Goal: Task Accomplishment & Management: Use online tool/utility

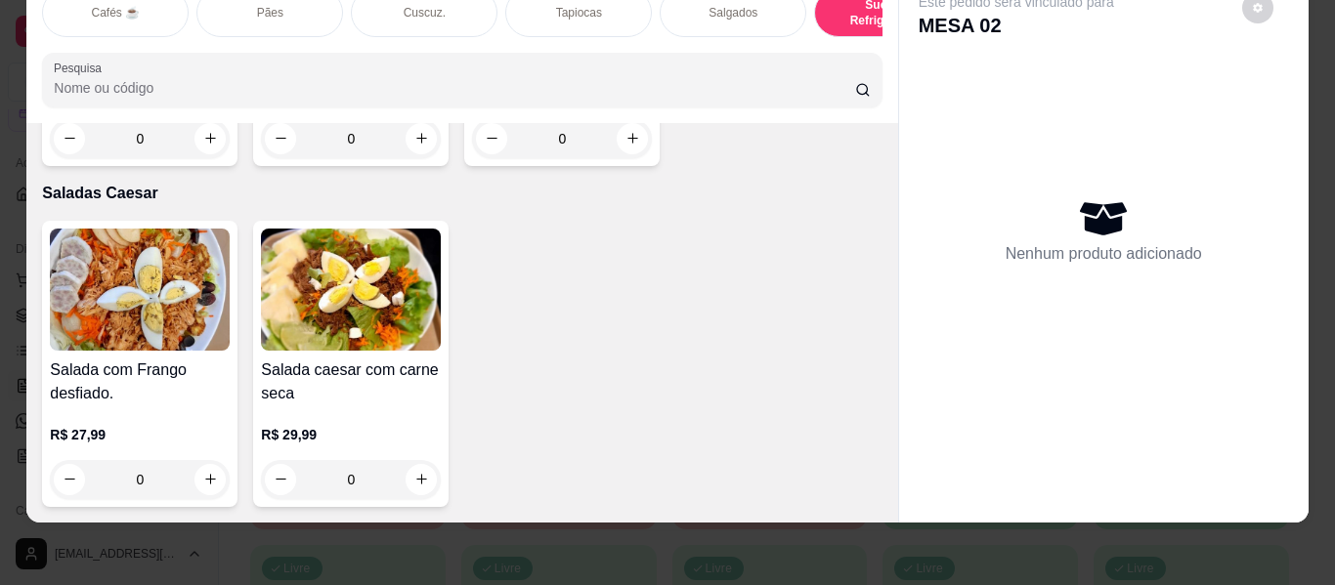
scroll to position [11043, 0]
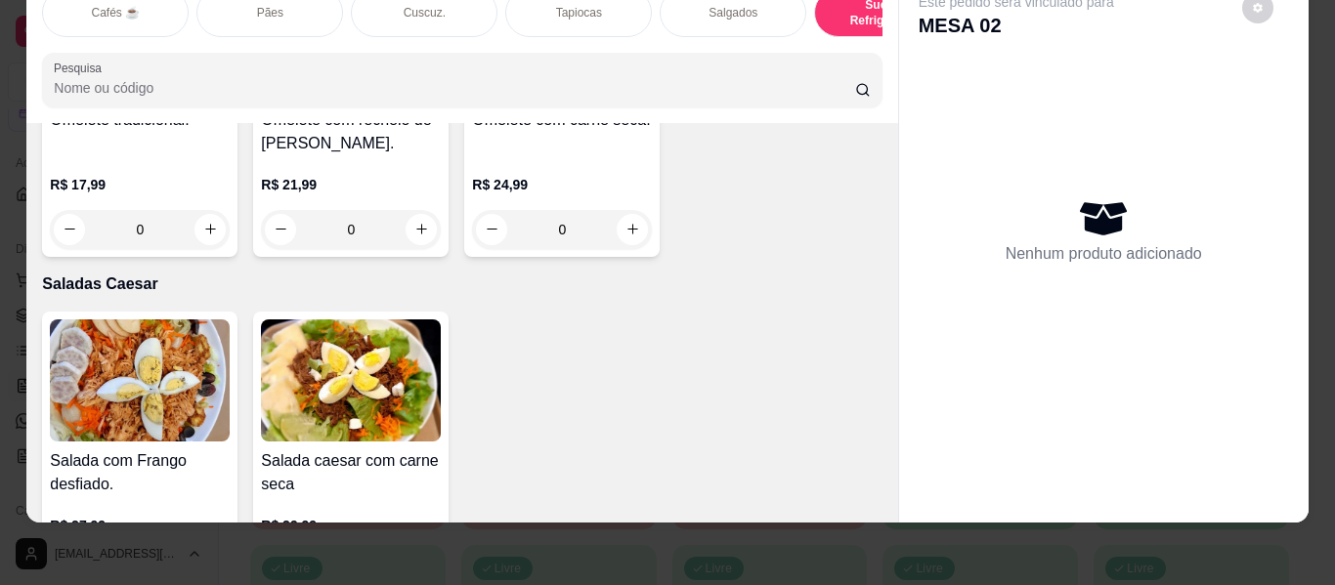
scroll to position [0, 0]
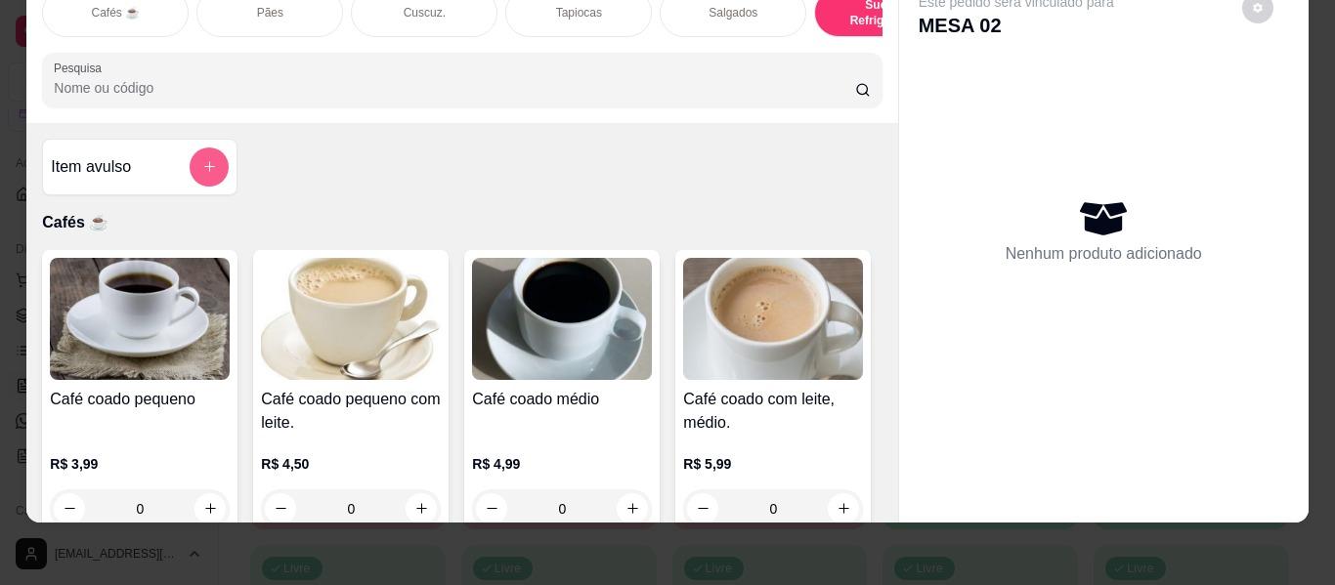
click at [195, 155] on button "add-separate-item" at bounding box center [209, 167] width 39 height 39
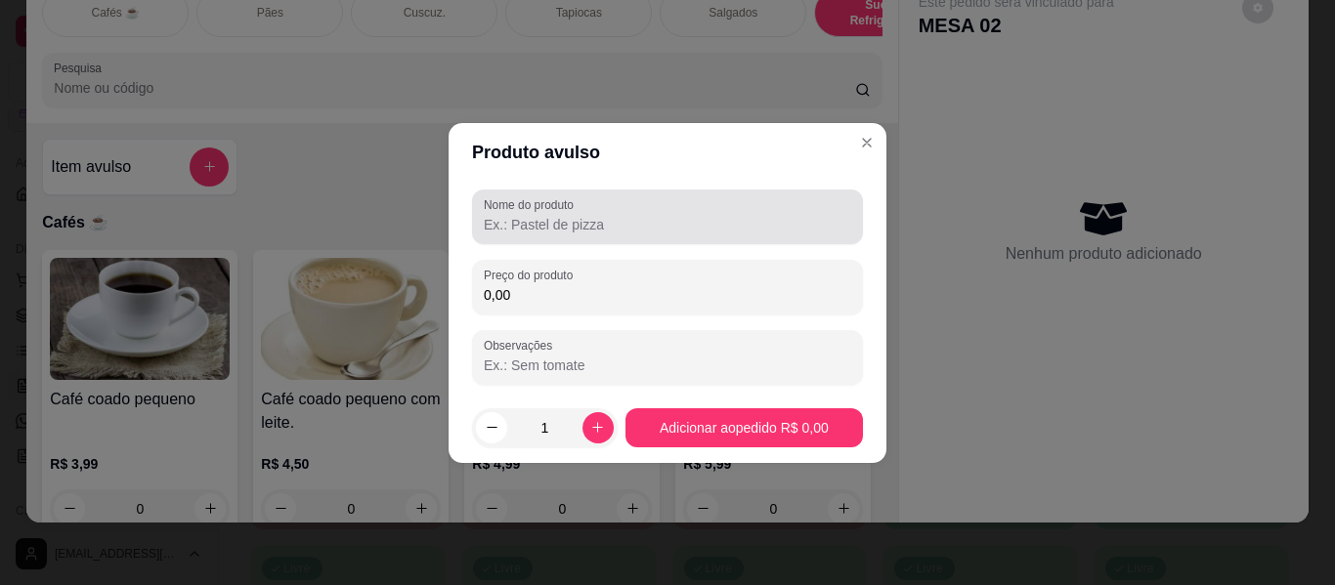
click at [509, 220] on input "Nome do produto" at bounding box center [667, 225] width 367 height 20
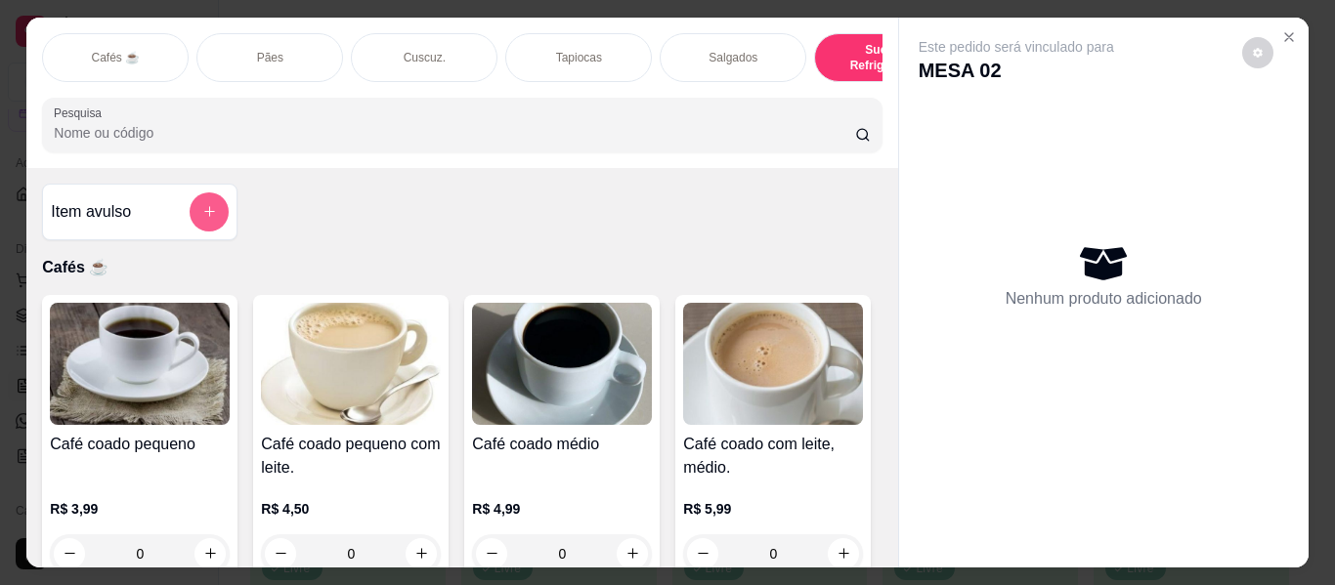
click at [213, 215] on button "add-separate-item" at bounding box center [209, 211] width 39 height 39
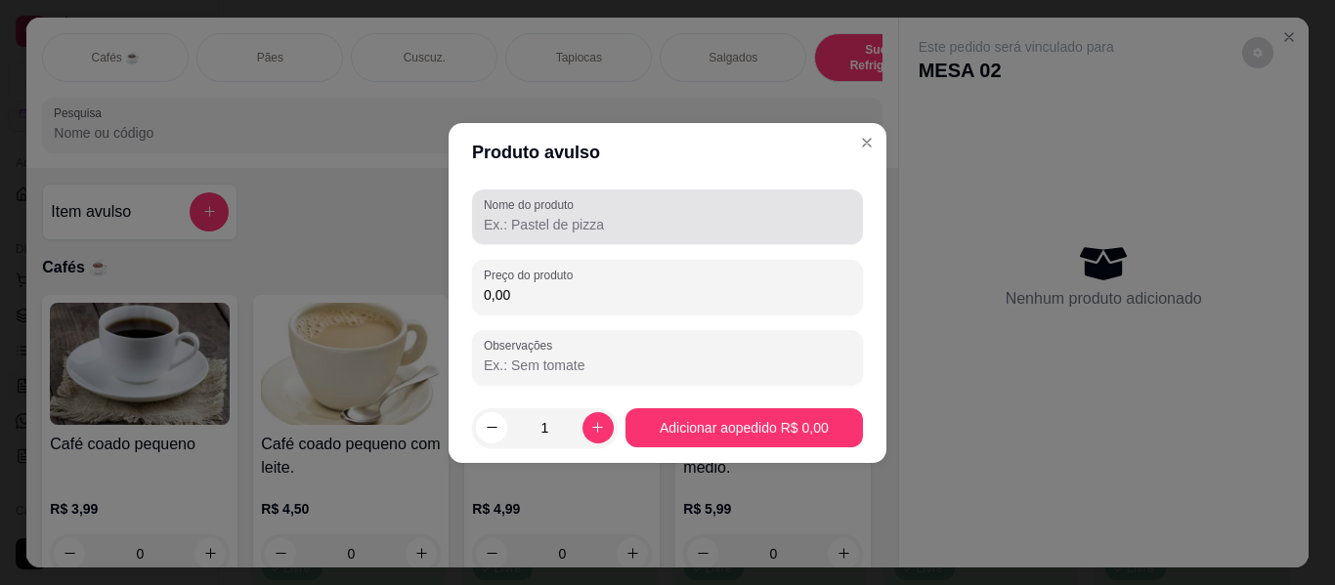
click at [485, 217] on input "Nome do produto" at bounding box center [667, 225] width 367 height 20
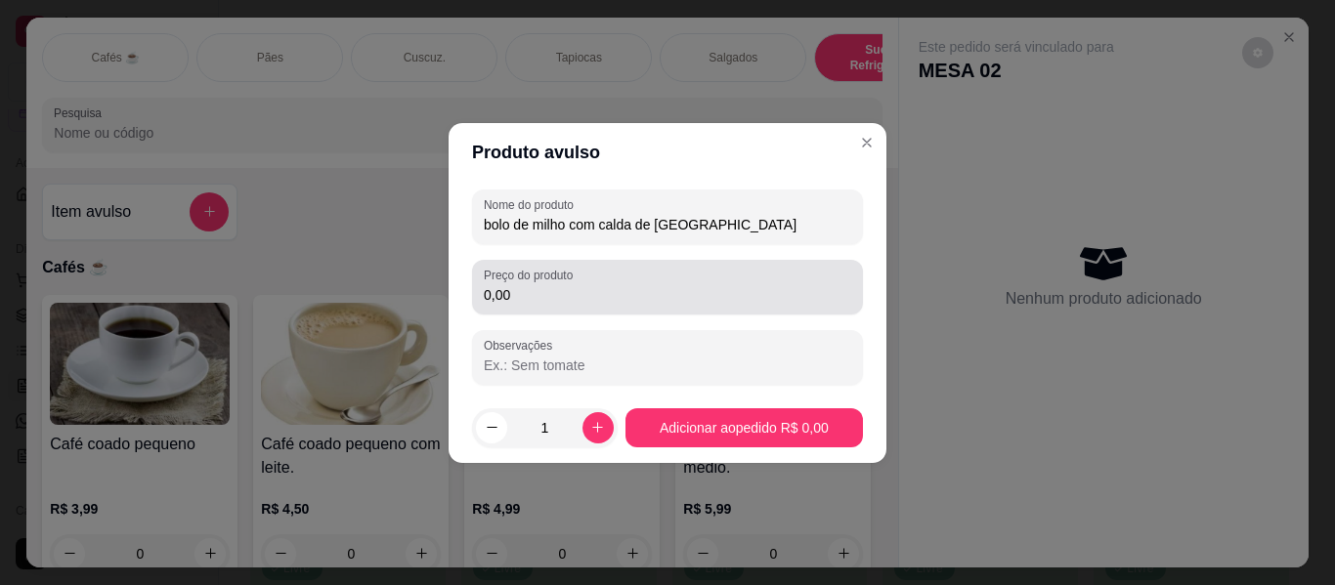
type input "bolo de milho com calda de [GEOGRAPHIC_DATA]"
click at [528, 300] on input "0,00" at bounding box center [667, 295] width 367 height 20
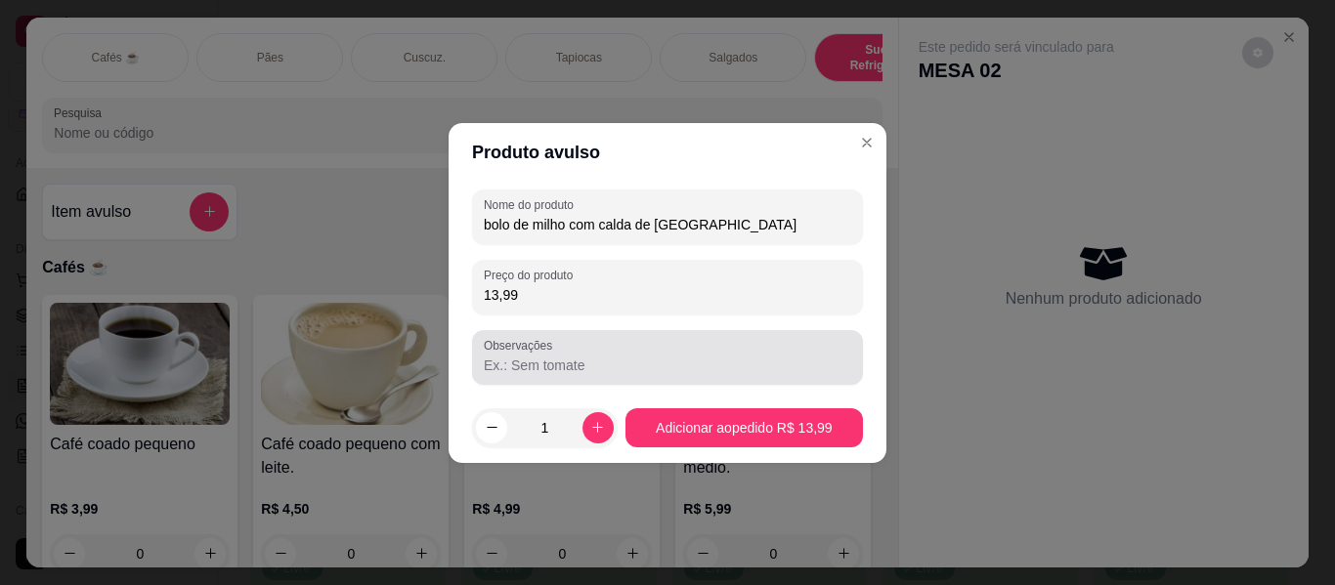
type input "13,99"
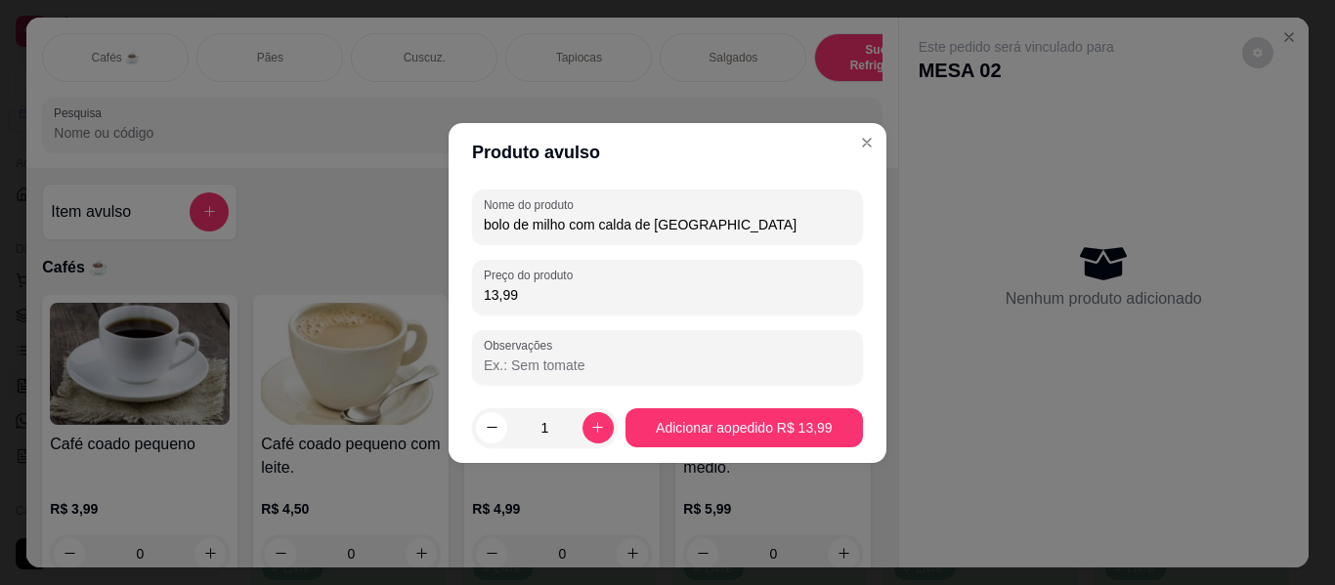
click at [543, 363] on input "Observações" at bounding box center [667, 366] width 367 height 20
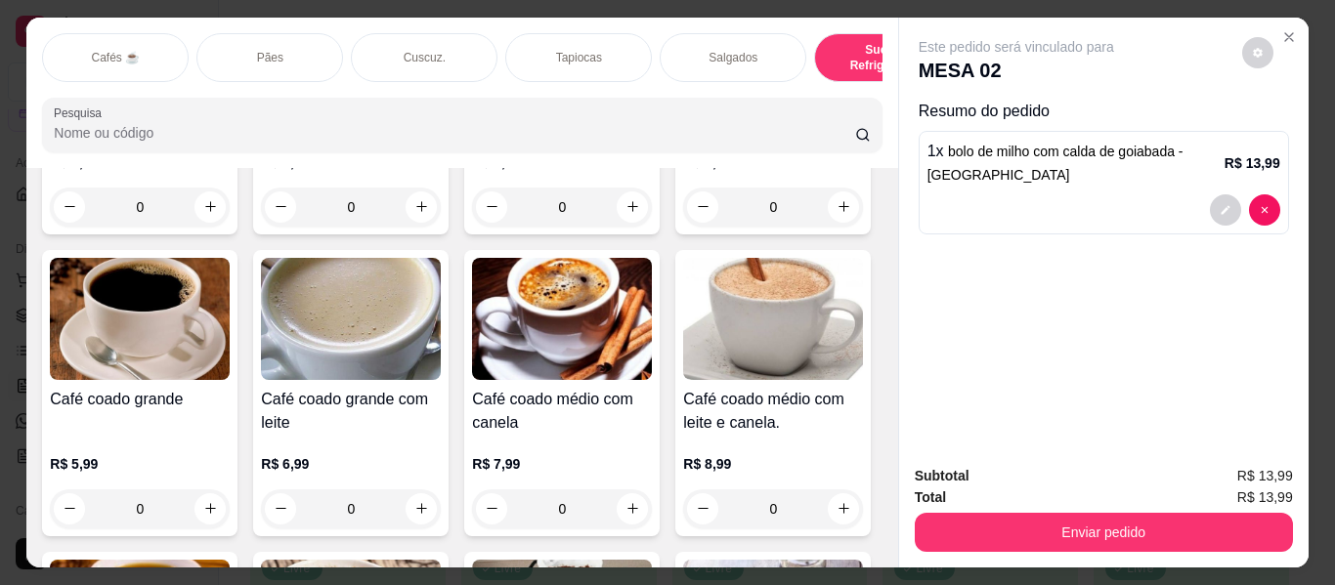
scroll to position [391, 0]
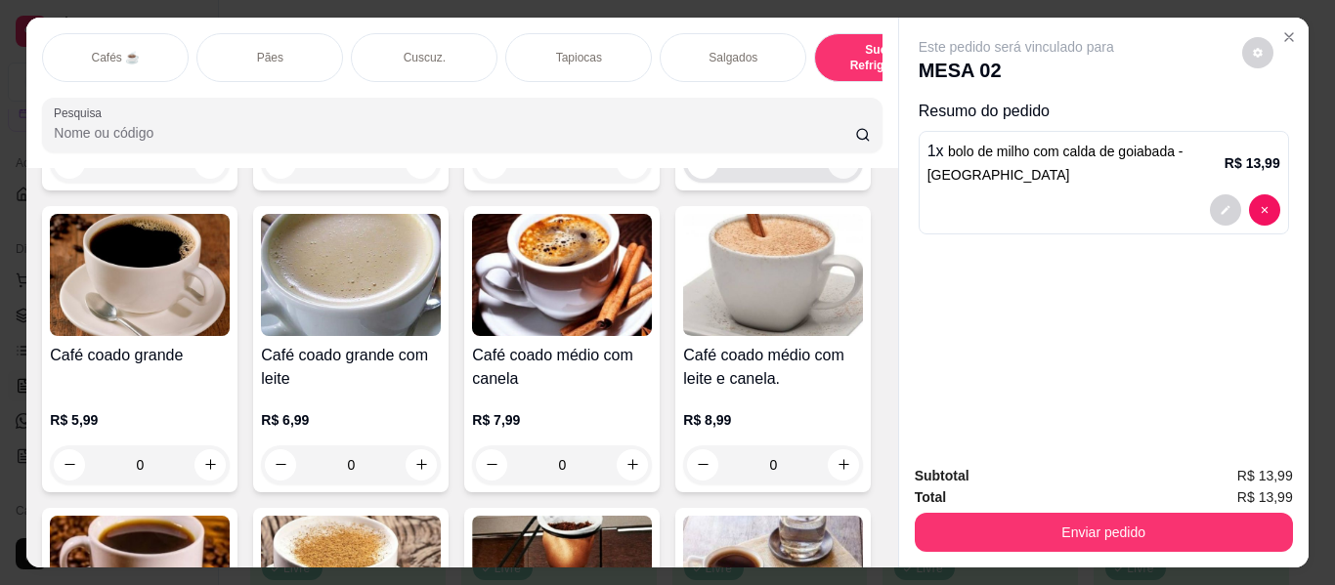
click at [836, 170] on icon "increase-product-quantity" at bounding box center [843, 162] width 15 height 15
type input "1"
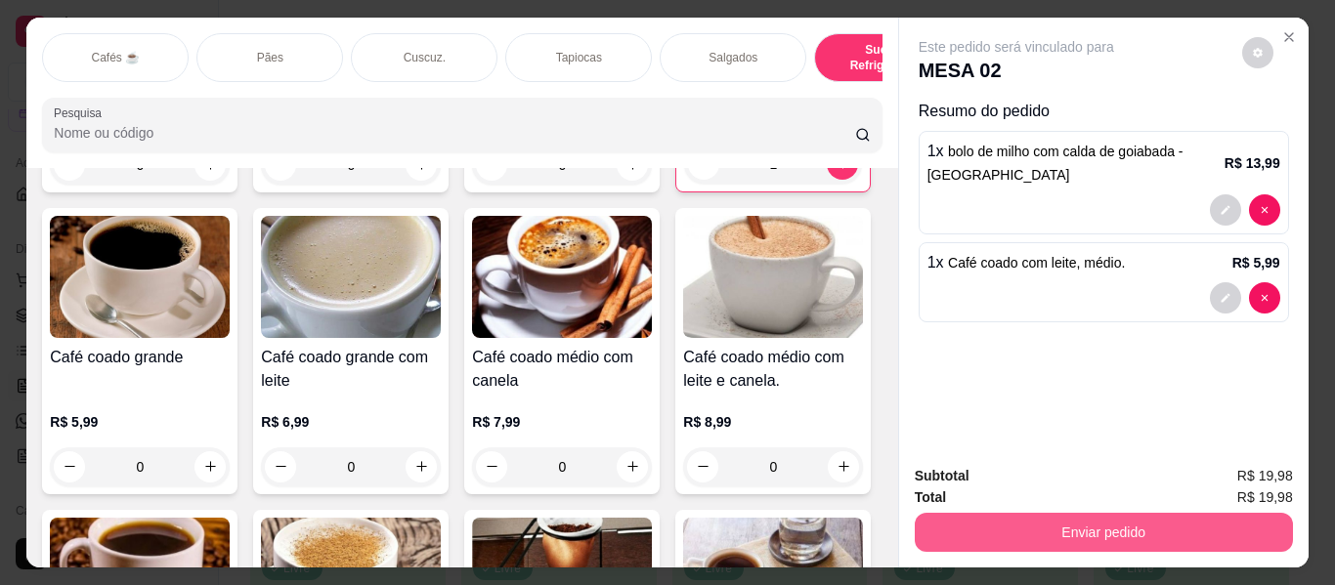
click at [1003, 530] on button "Enviar pedido" at bounding box center [1103, 532] width 378 height 39
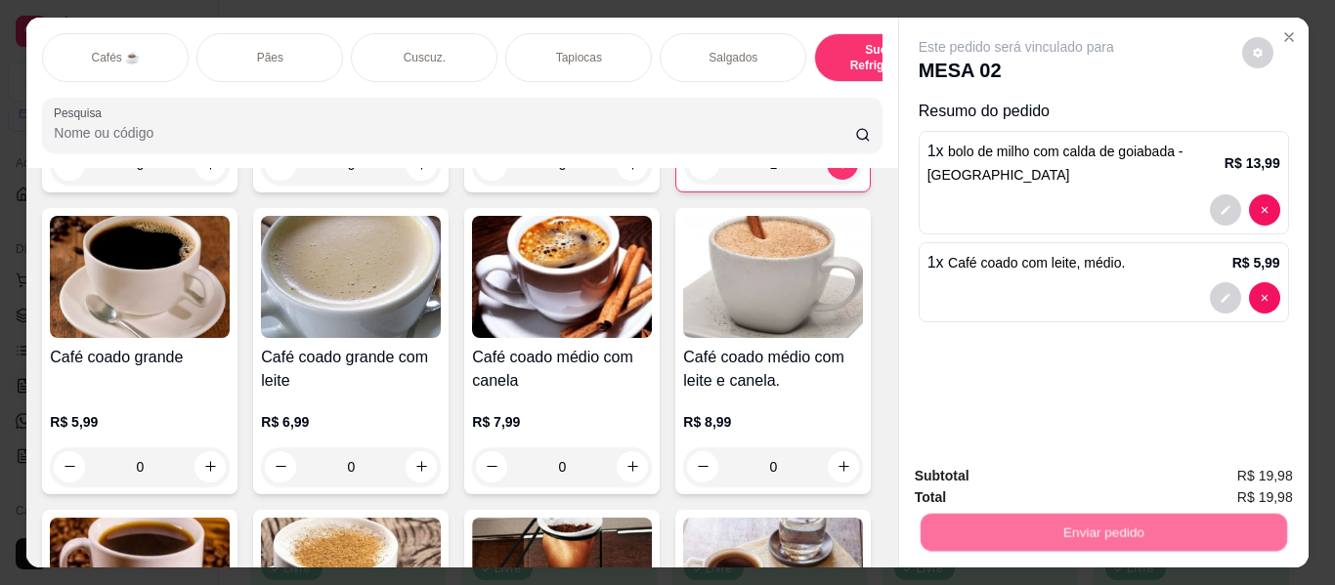
click at [1032, 483] on button "Não registrar e enviar pedido" at bounding box center [1038, 476] width 203 height 37
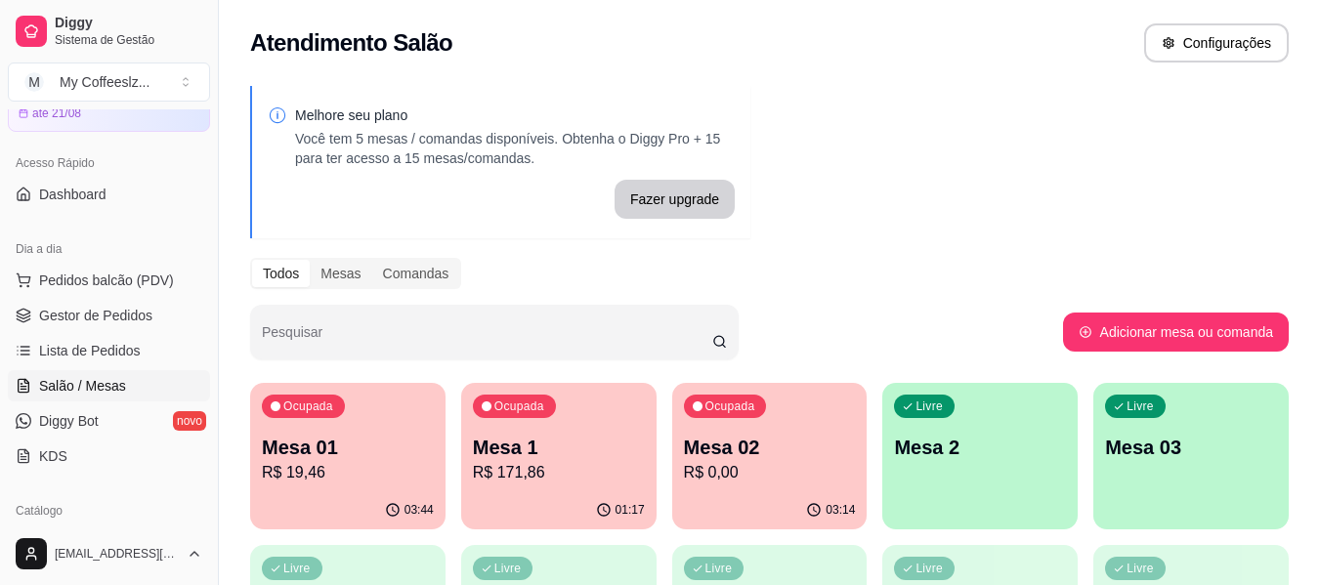
click at [954, 453] on p "Mesa 2" at bounding box center [980, 447] width 172 height 27
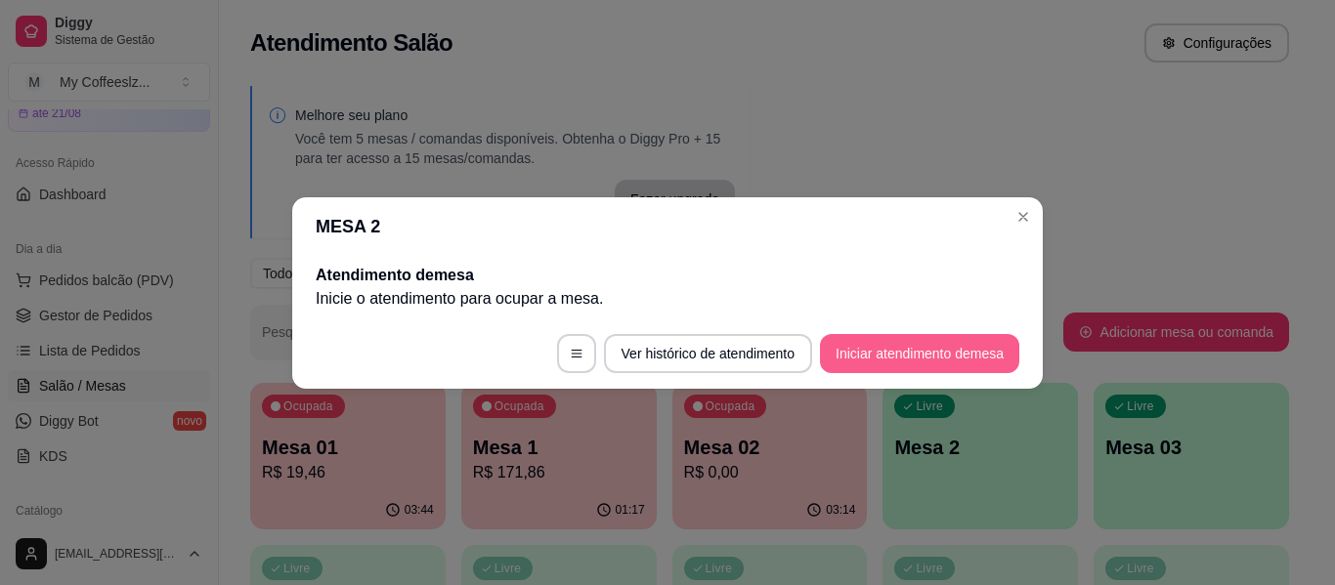
click at [851, 355] on button "Iniciar atendimento de mesa" at bounding box center [919, 353] width 199 height 39
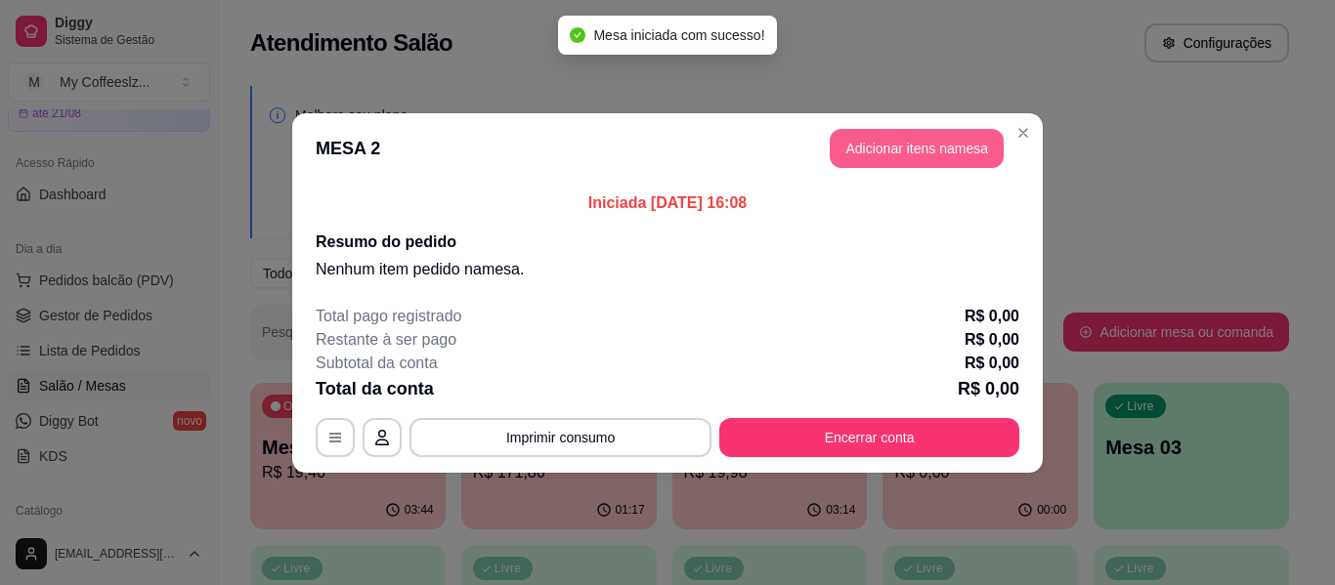
click at [883, 151] on button "Adicionar itens na mesa" at bounding box center [916, 148] width 174 height 39
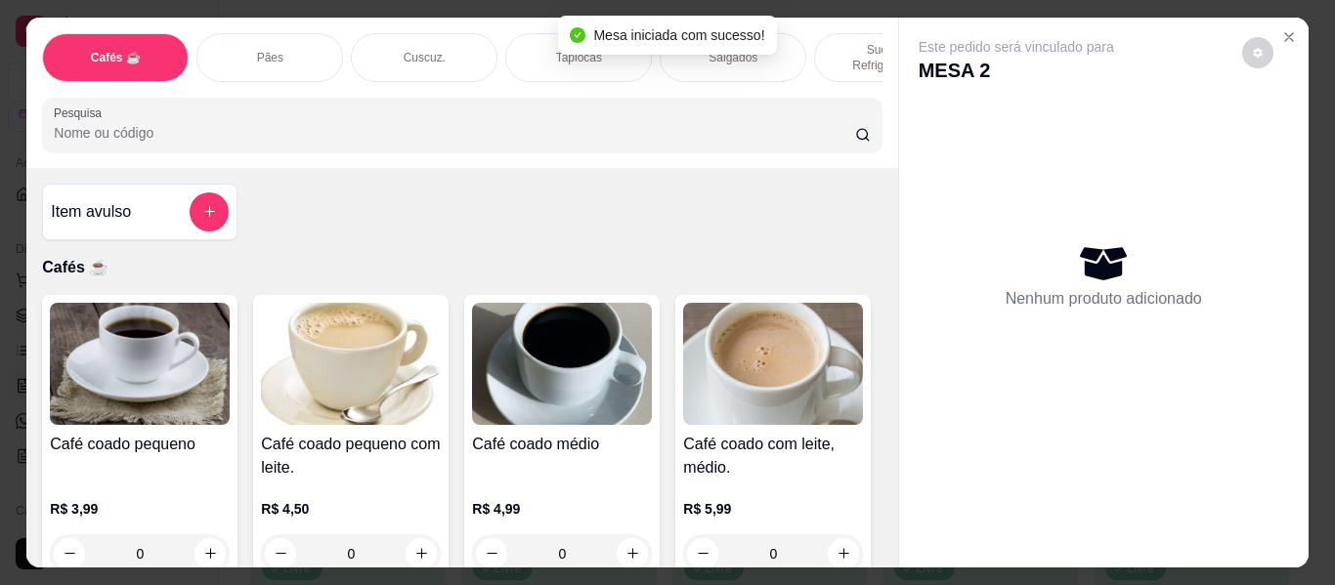
click at [845, 42] on p "Sucos e Refrigerantes" at bounding box center [886, 57] width 113 height 31
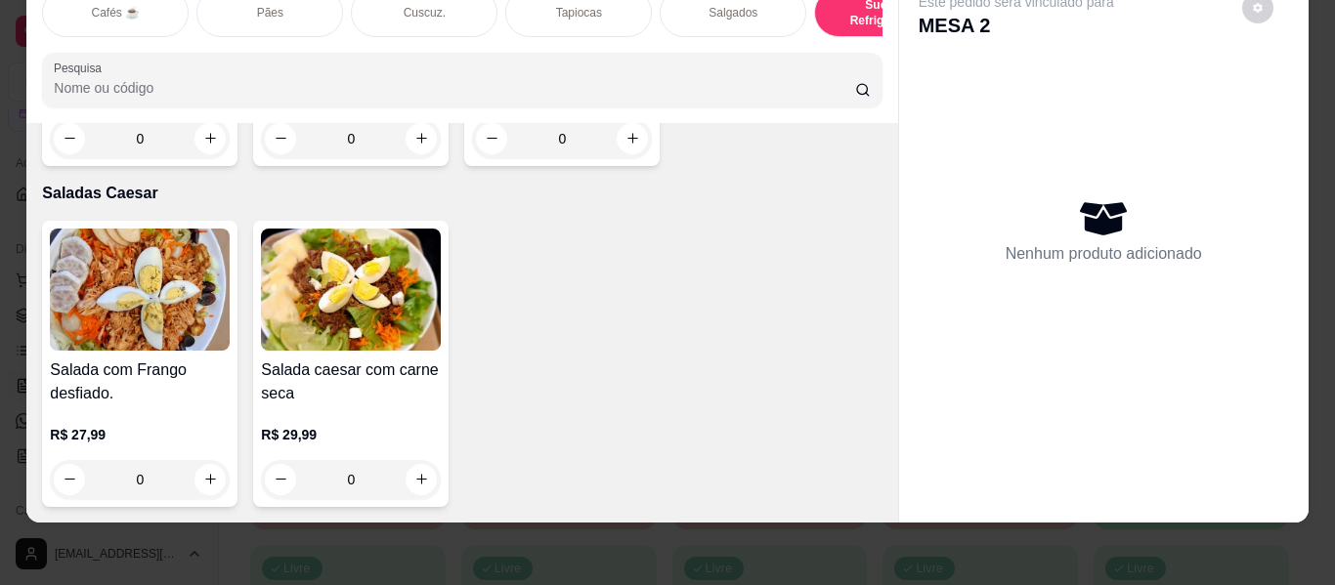
scroll to position [11629, 0]
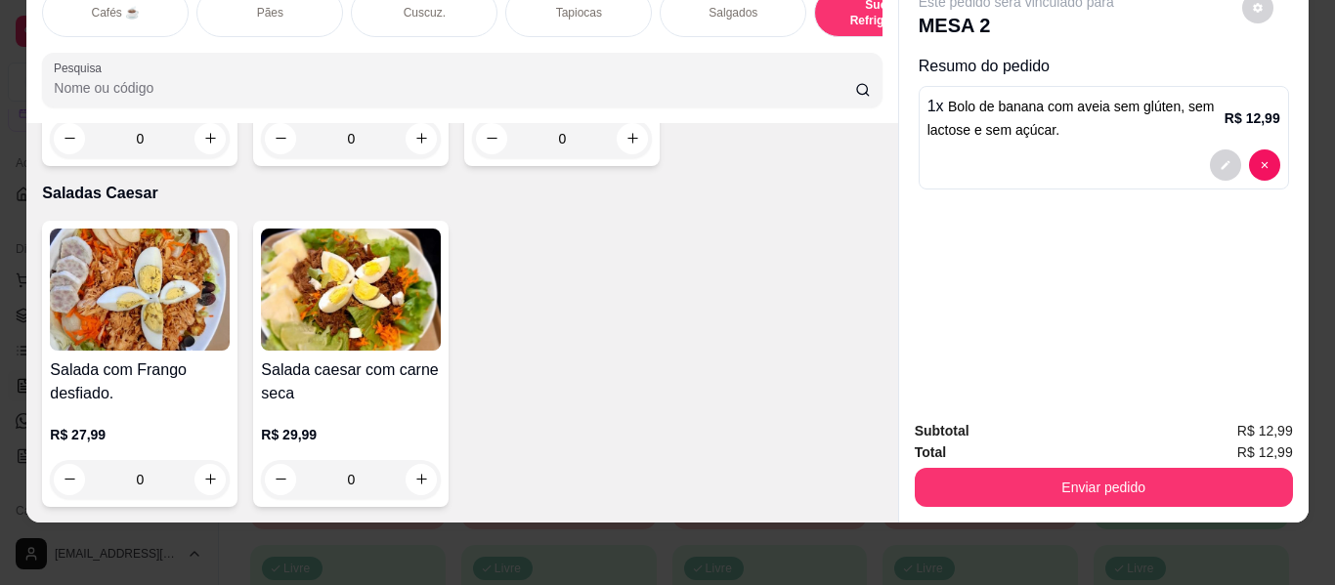
scroll to position [11531, 0]
type input "0"
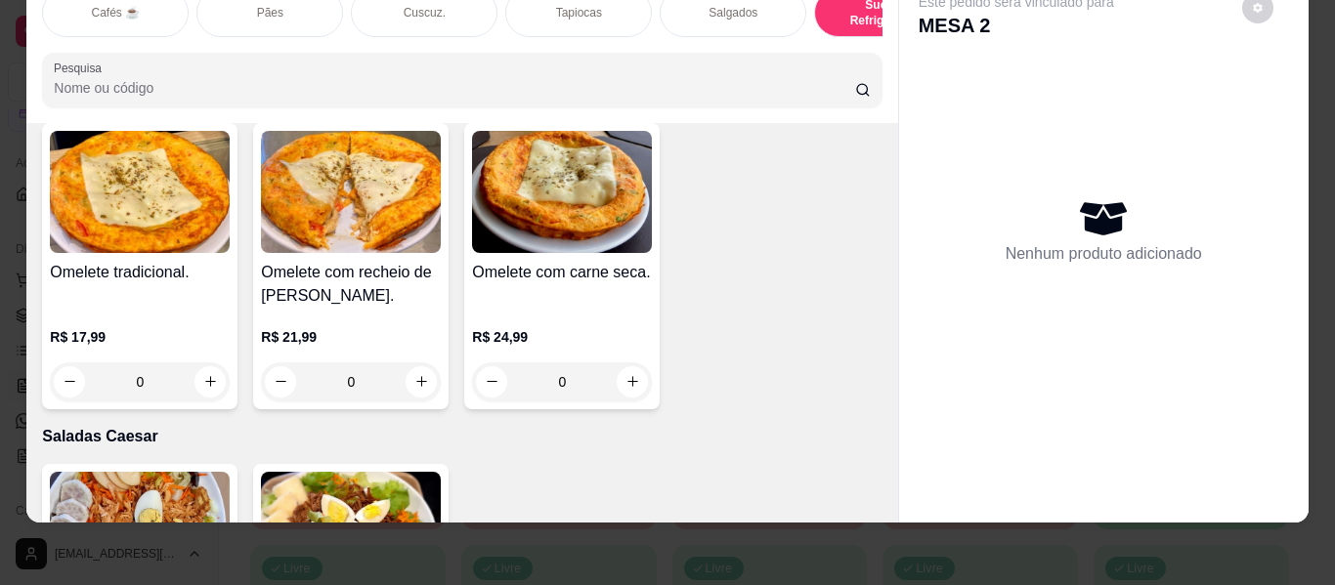
scroll to position [10652, 0]
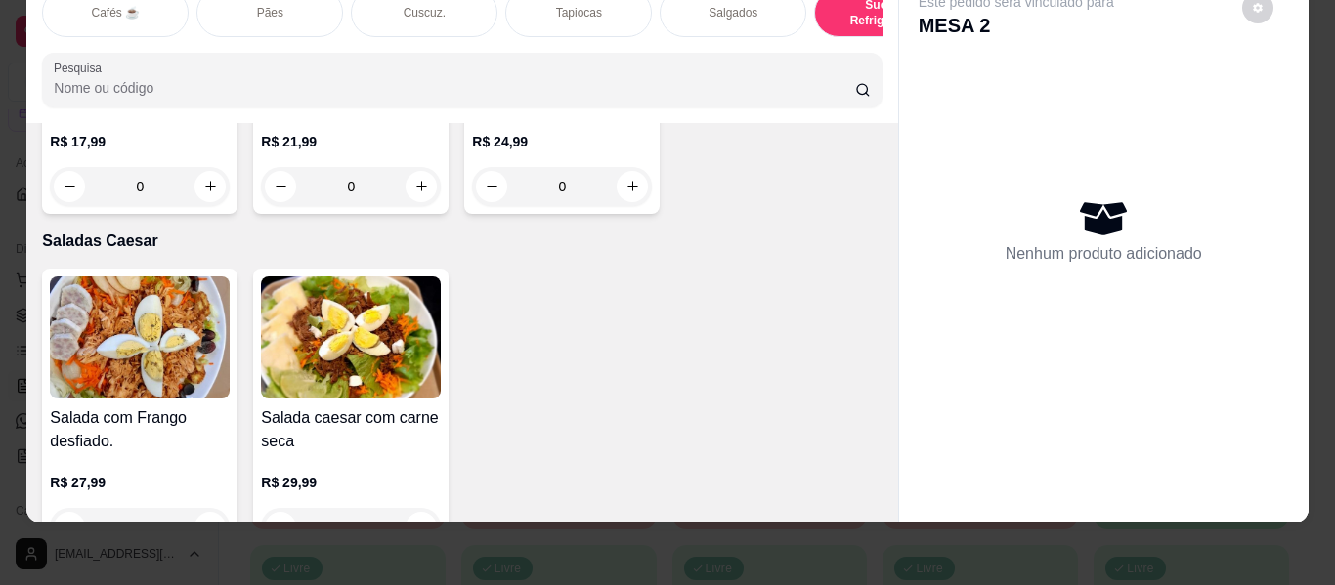
type input "1"
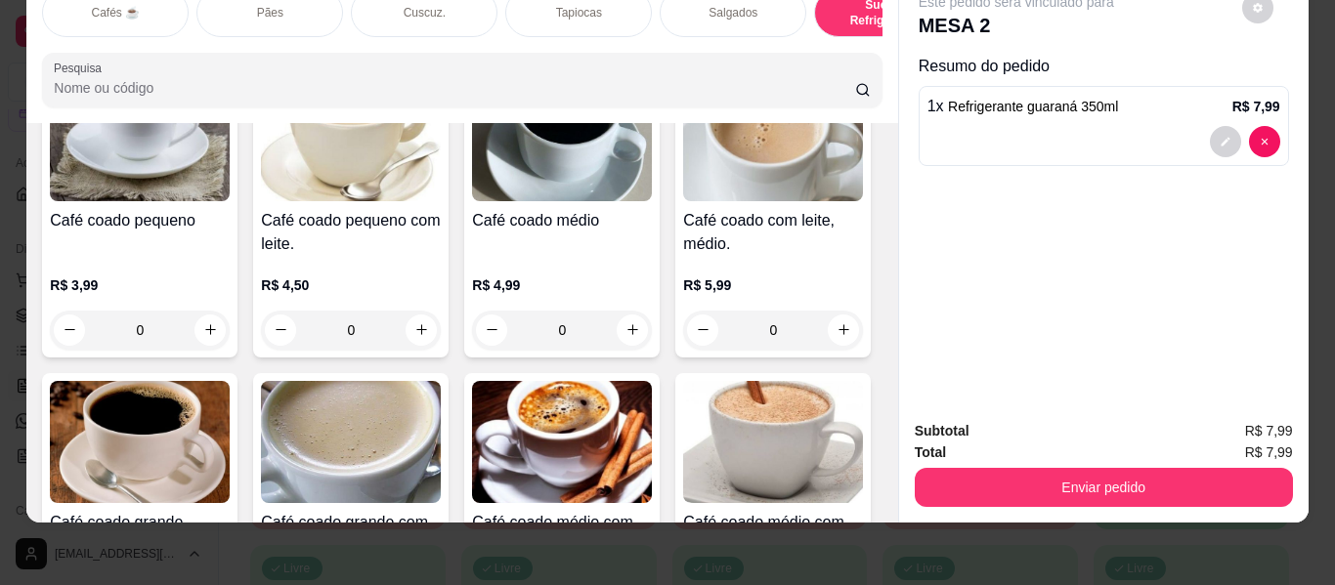
scroll to position [391, 0]
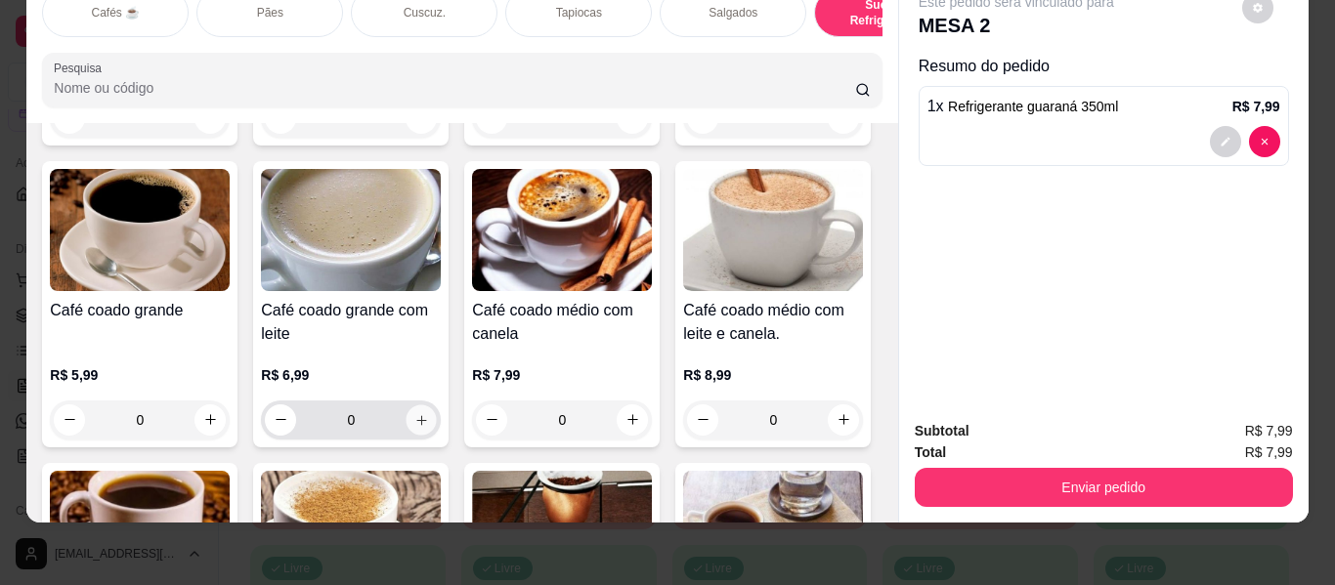
click at [429, 415] on icon "increase-product-quantity" at bounding box center [421, 420] width 15 height 15
type input "1"
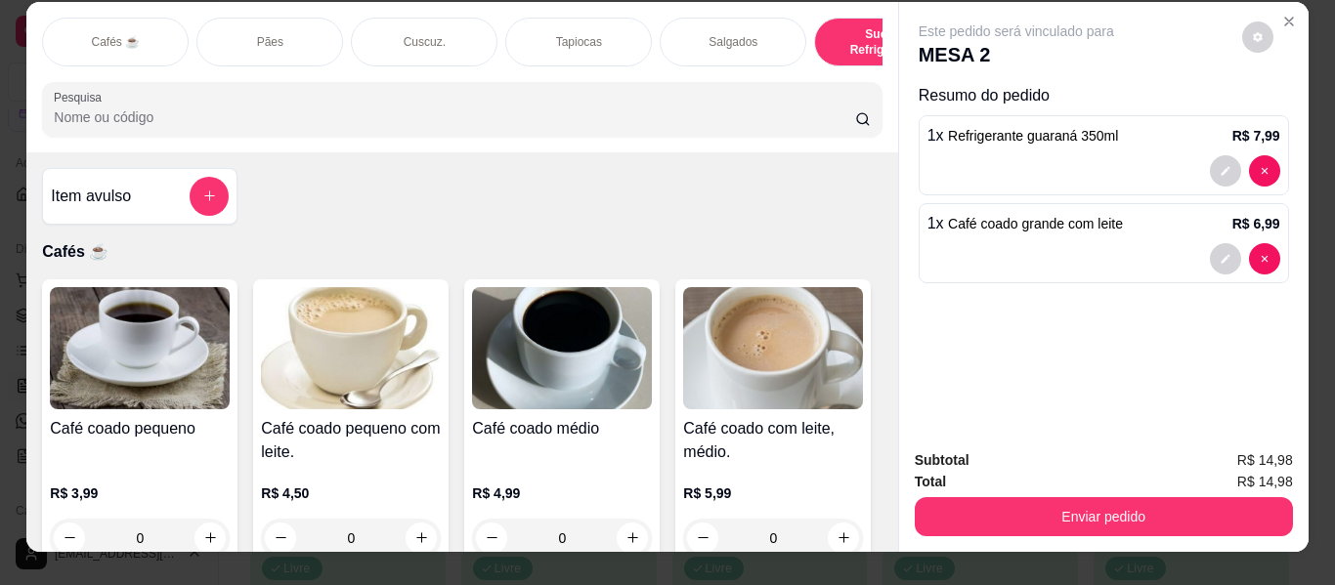
scroll to position [0, 0]
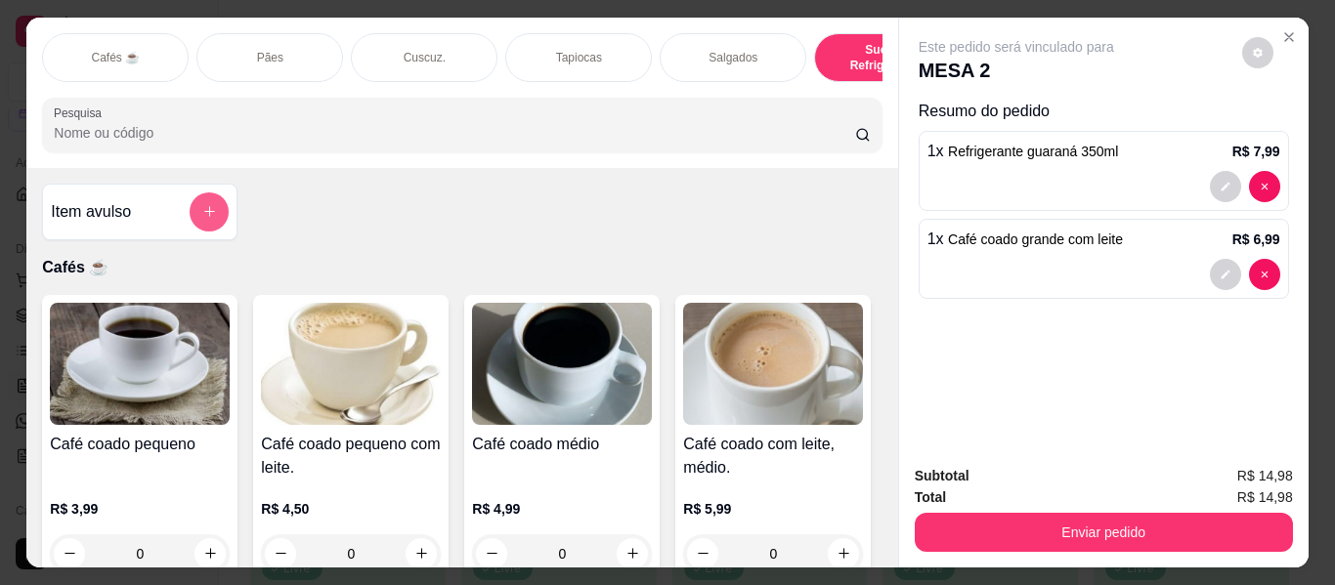
click at [204, 218] on icon "add-separate-item" at bounding box center [209, 212] width 11 height 11
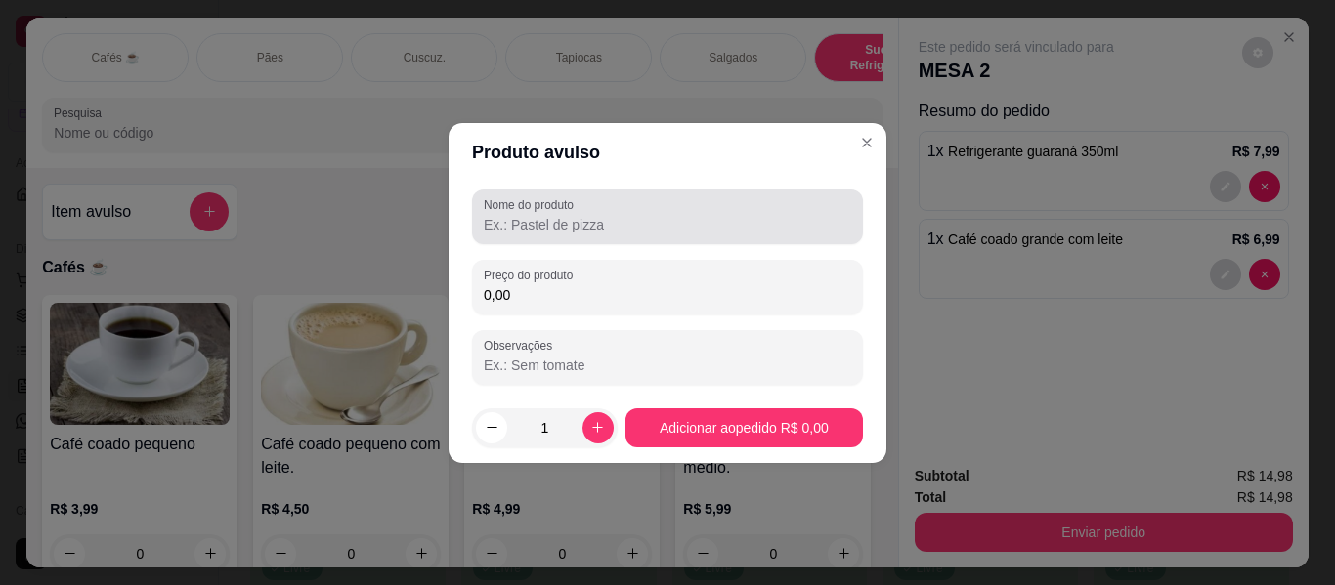
click at [506, 215] on input "Nome do produto" at bounding box center [667, 225] width 367 height 20
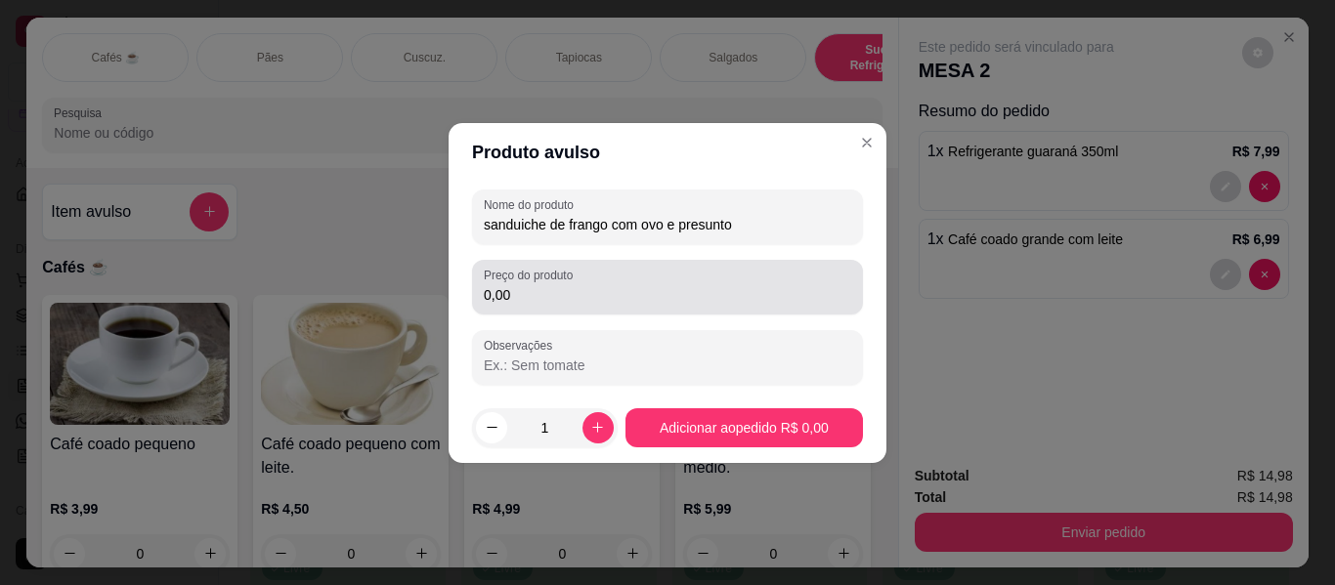
type input "sanduiche de frango com ovo e presunto"
click at [603, 281] on div "0,00" at bounding box center [667, 287] width 367 height 39
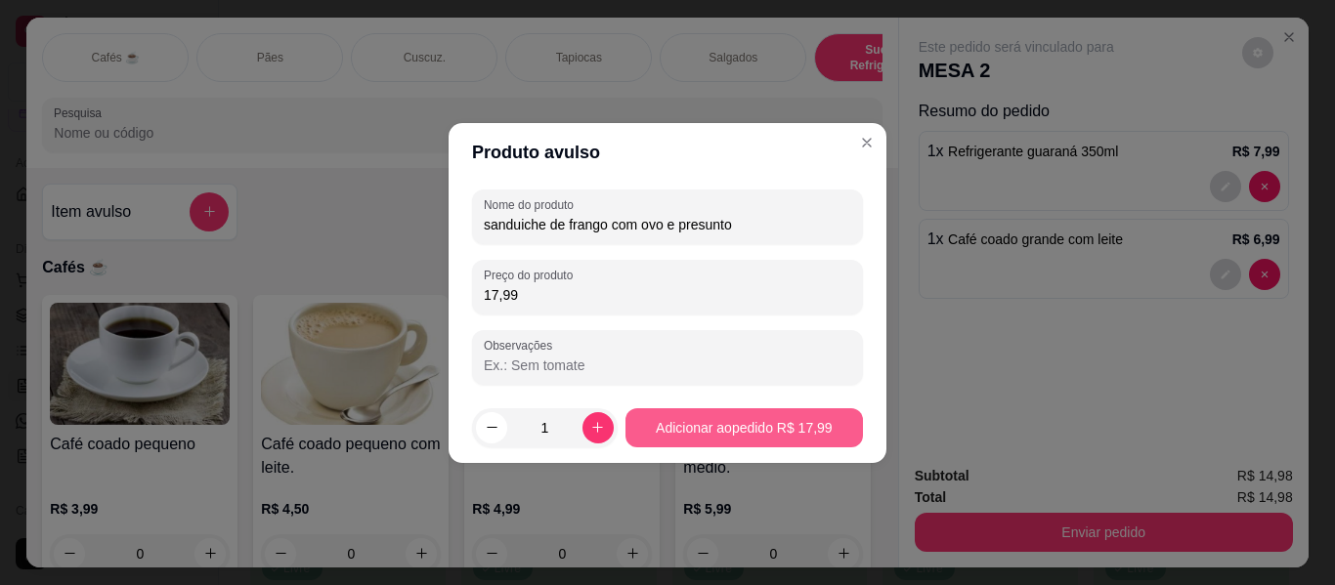
type input "17,99"
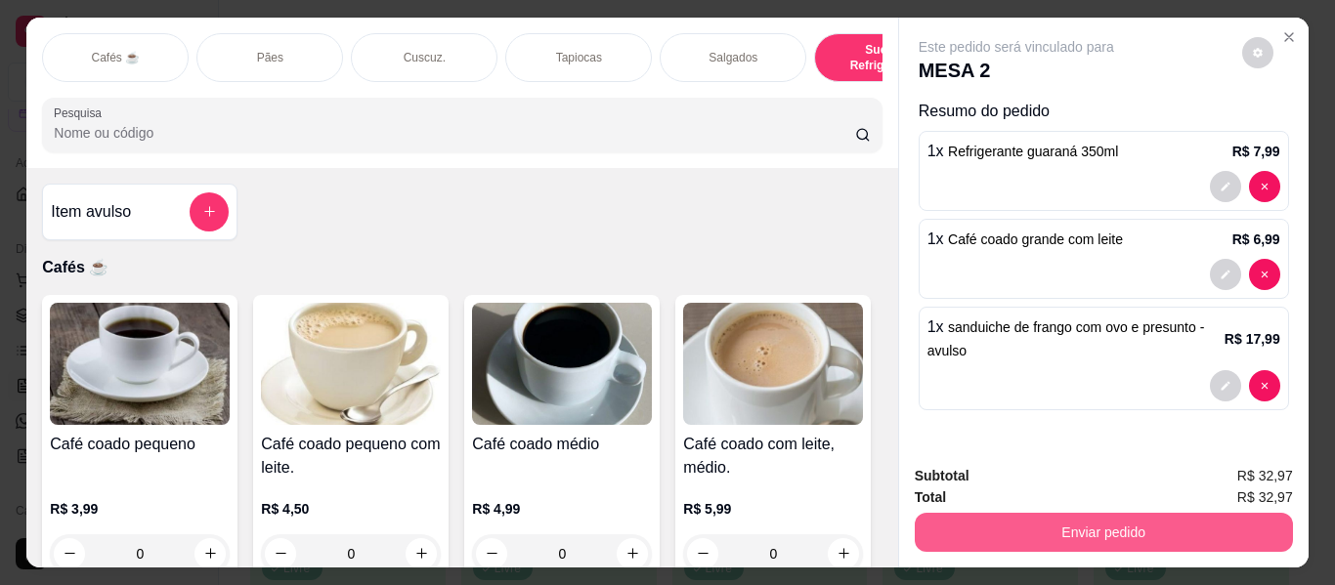
click at [949, 523] on button "Enviar pedido" at bounding box center [1103, 532] width 378 height 39
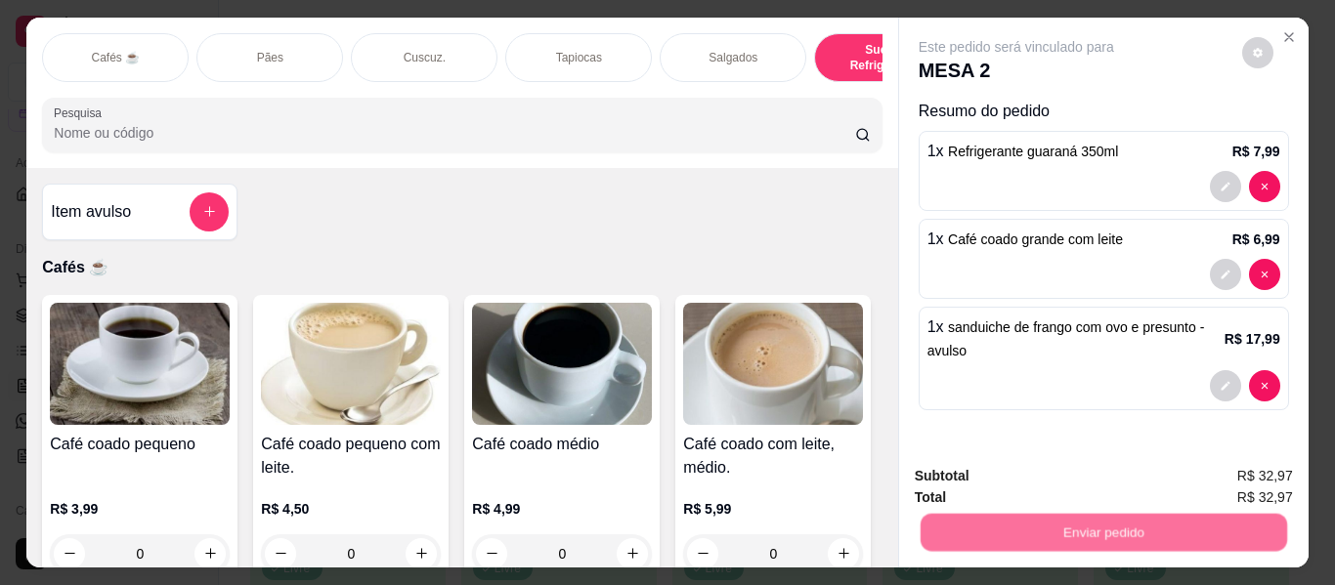
click at [1002, 469] on button "Não registrar e enviar pedido" at bounding box center [1038, 476] width 203 height 37
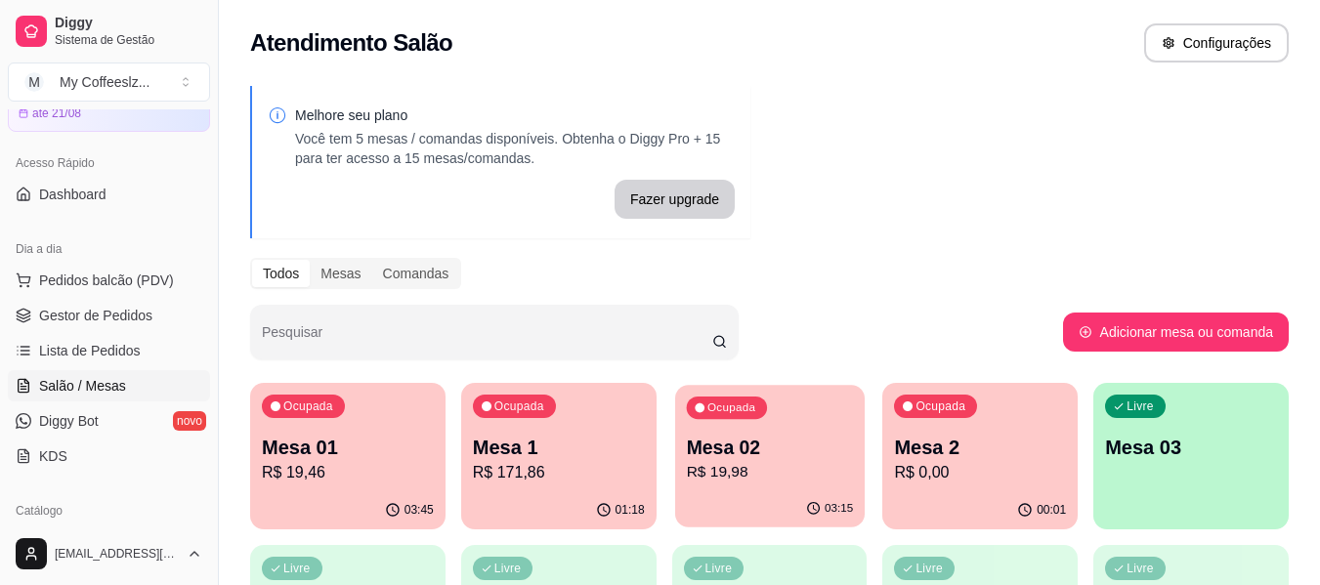
click at [753, 440] on p "Mesa 02" at bounding box center [769, 448] width 167 height 26
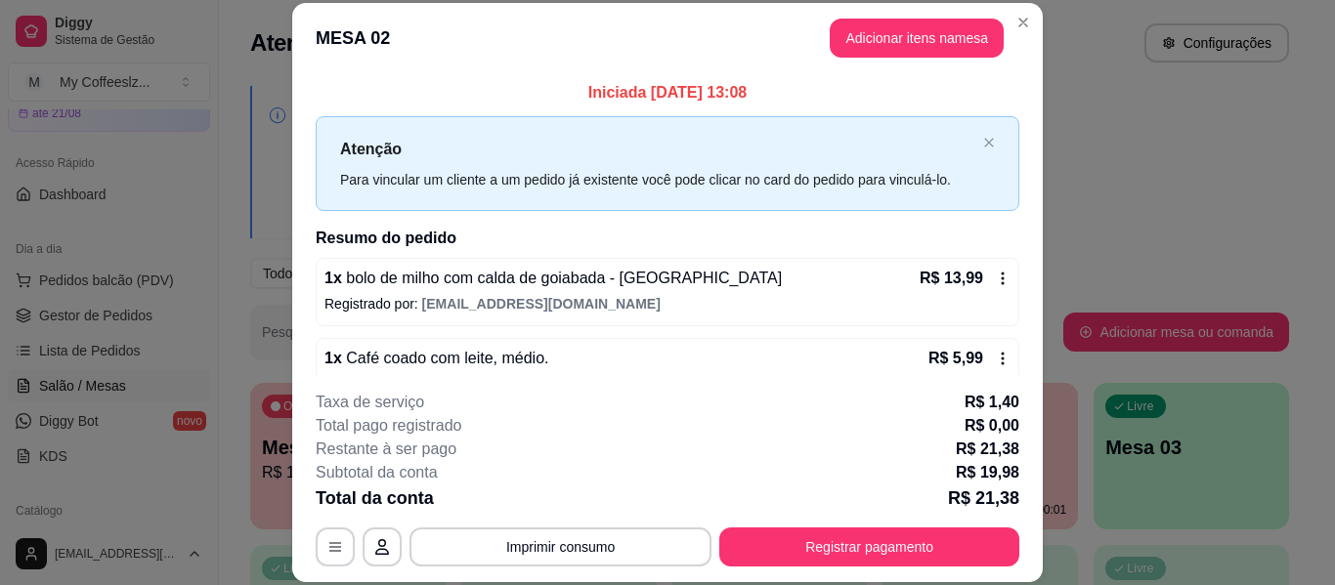
scroll to position [39, 0]
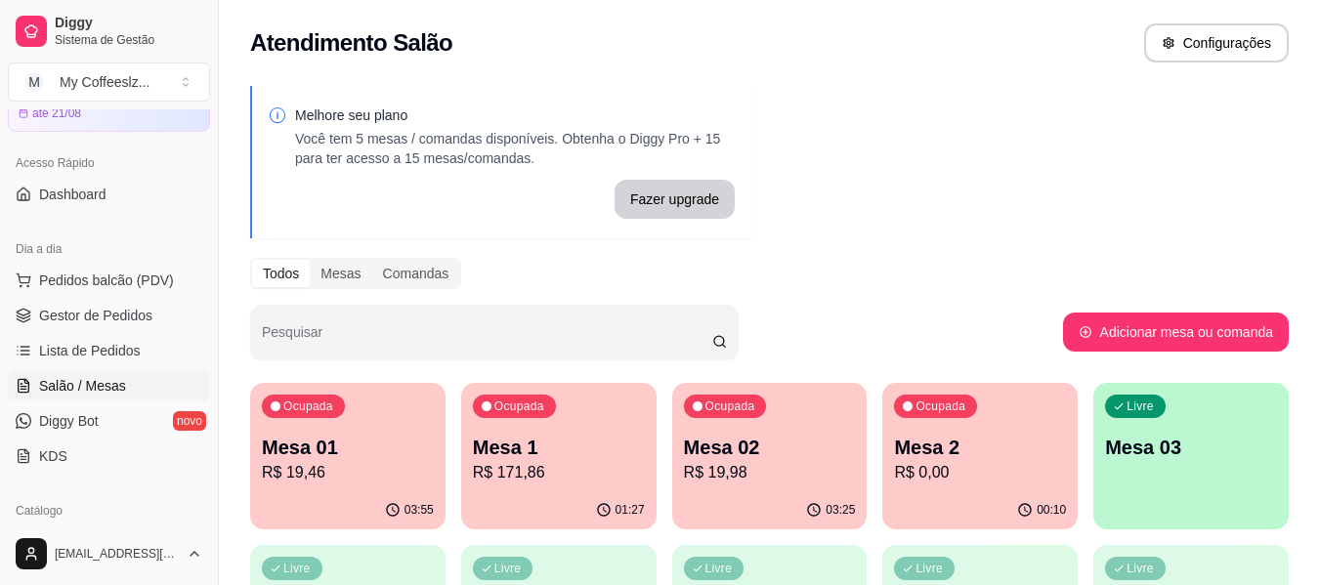
click at [1145, 465] on div "Livre Mesa 03" at bounding box center [1190, 444] width 195 height 123
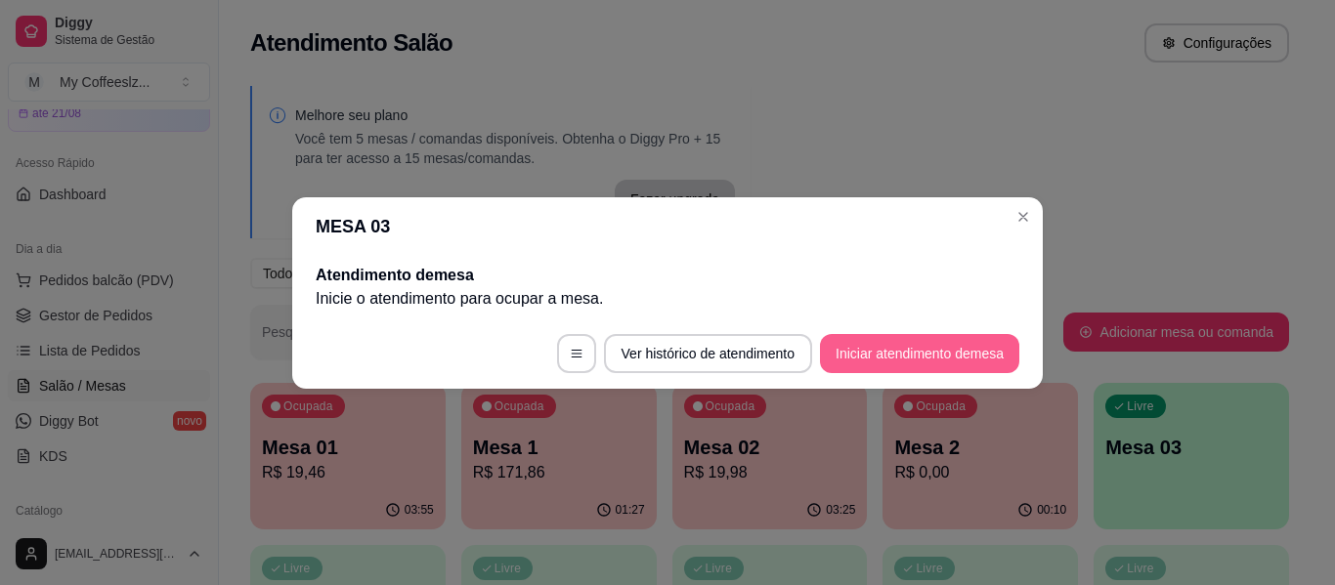
click at [940, 346] on button "Iniciar atendimento de mesa" at bounding box center [919, 353] width 199 height 39
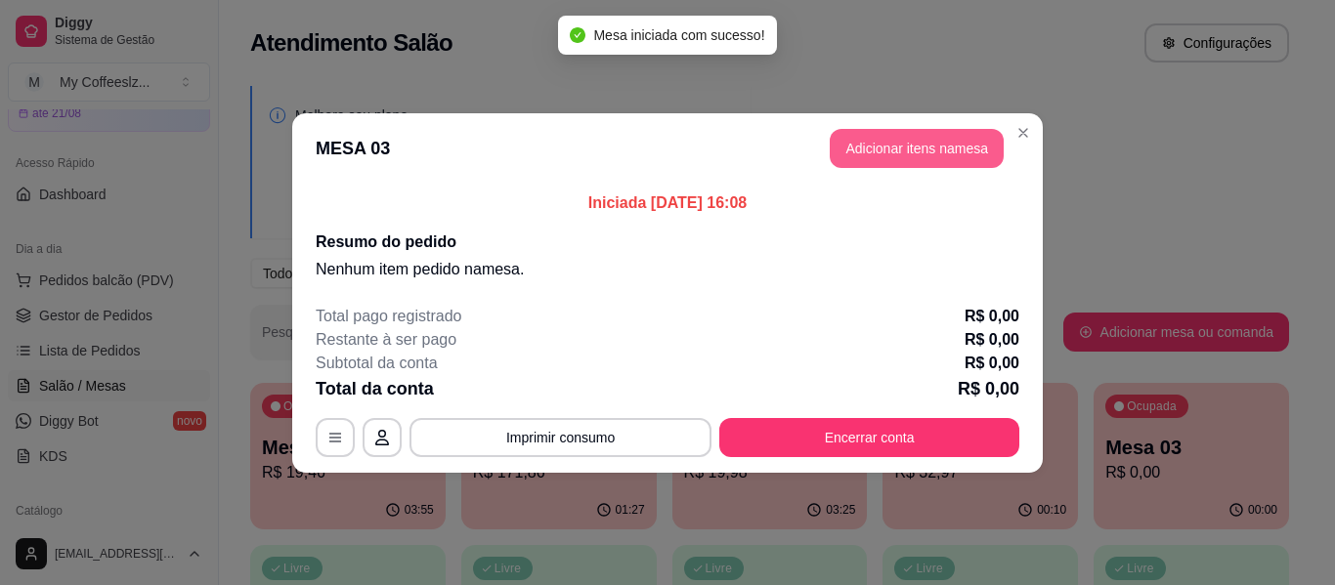
click at [866, 153] on button "Adicionar itens na mesa" at bounding box center [916, 148] width 174 height 39
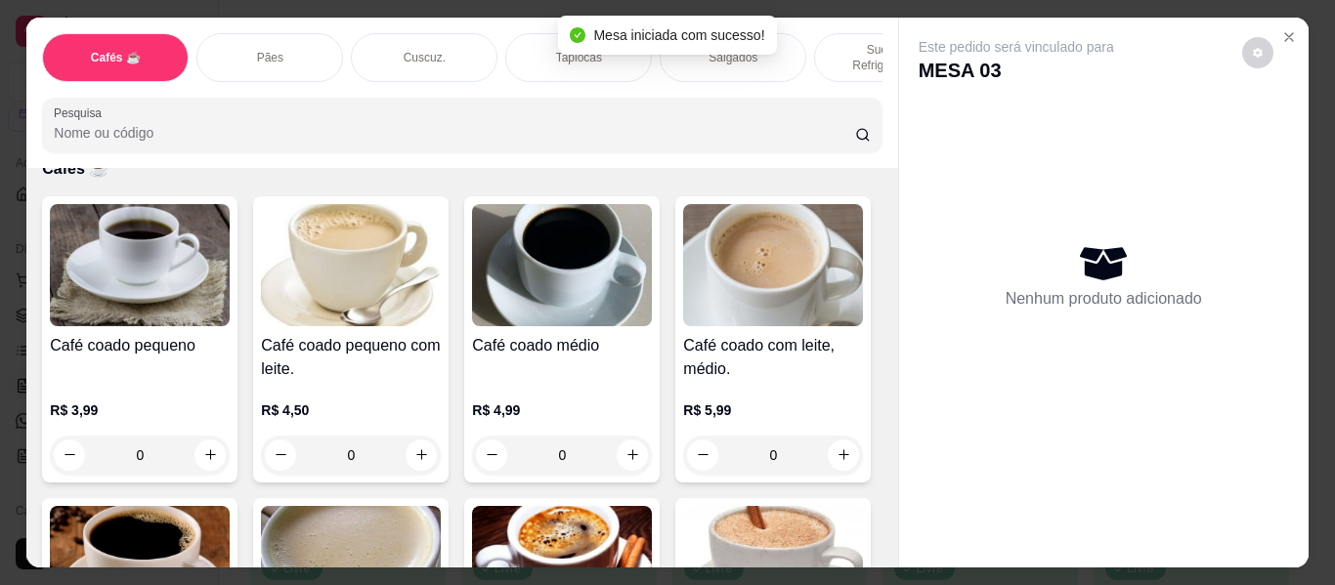
scroll to position [195, 0]
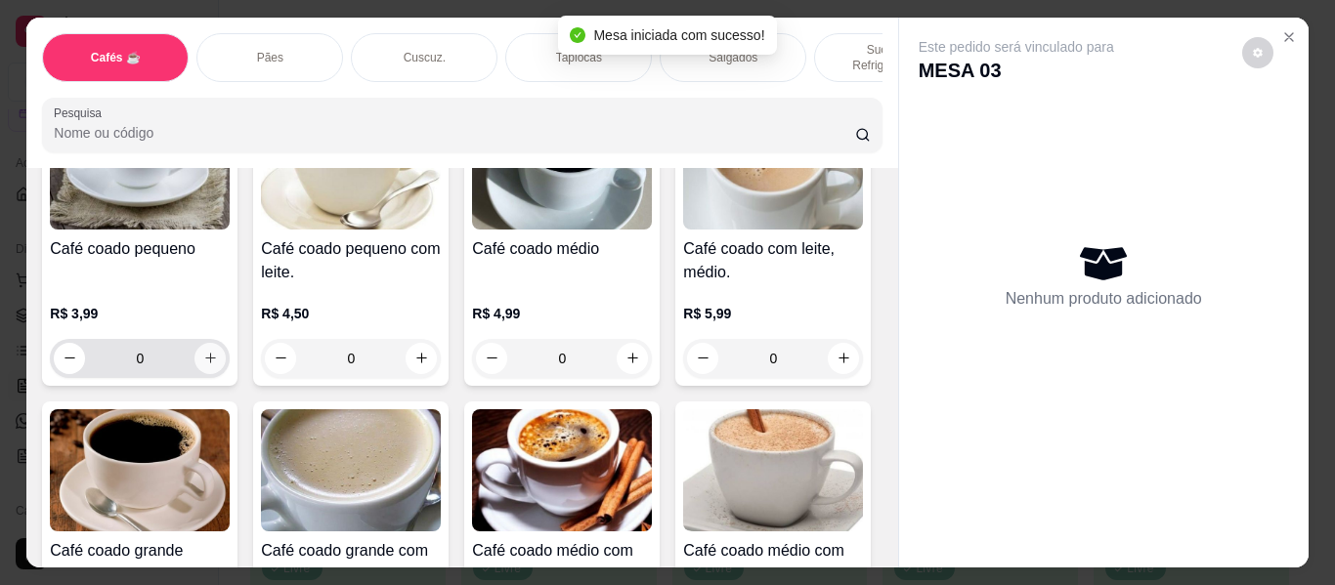
click at [203, 351] on icon "increase-product-quantity" at bounding box center [210, 358] width 15 height 15
type input "1"
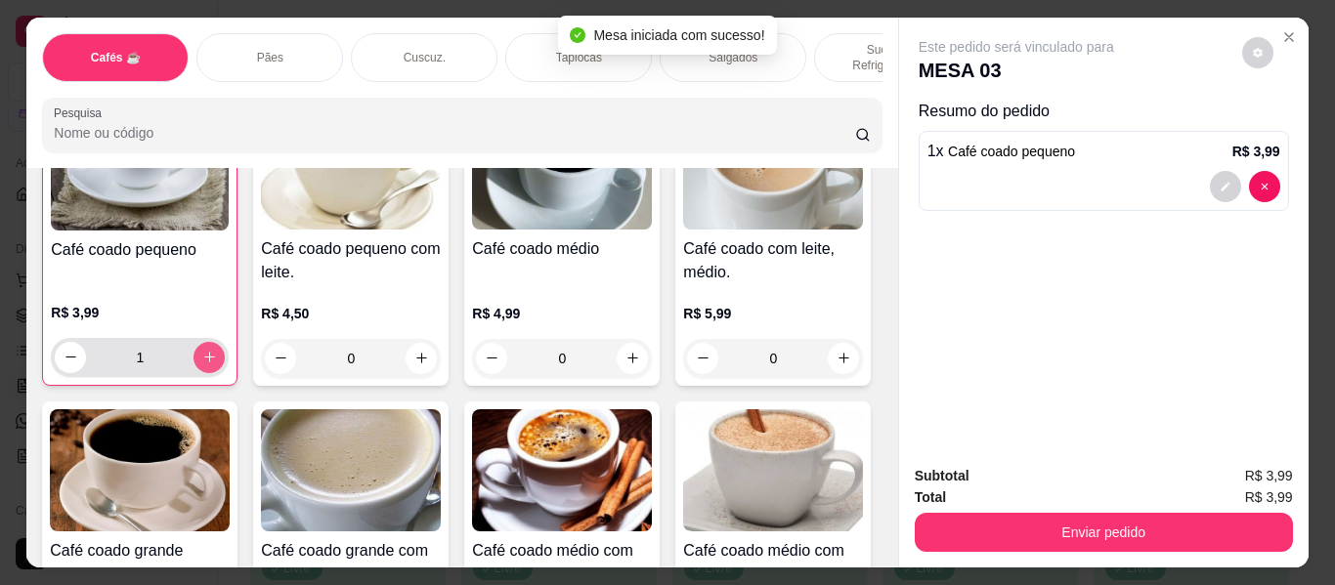
scroll to position [196, 0]
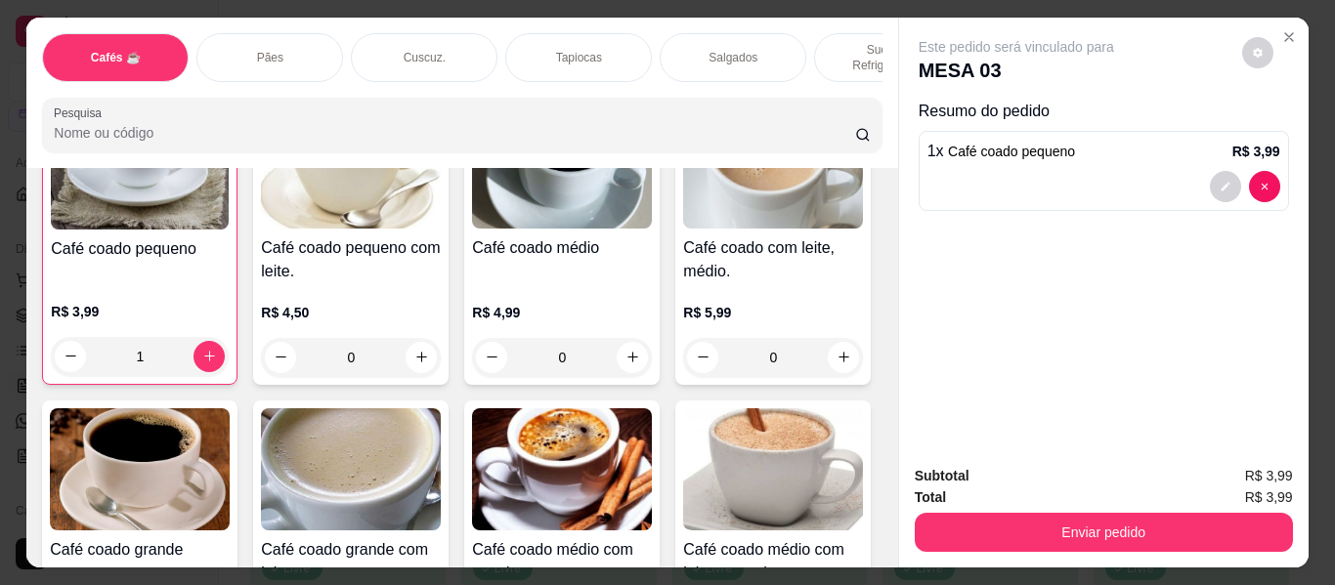
drag, startPoint x: 772, startPoint y: 33, endPoint x: 575, endPoint y: 187, distance: 249.2
click at [772, 33] on div "Salgados" at bounding box center [732, 57] width 147 height 49
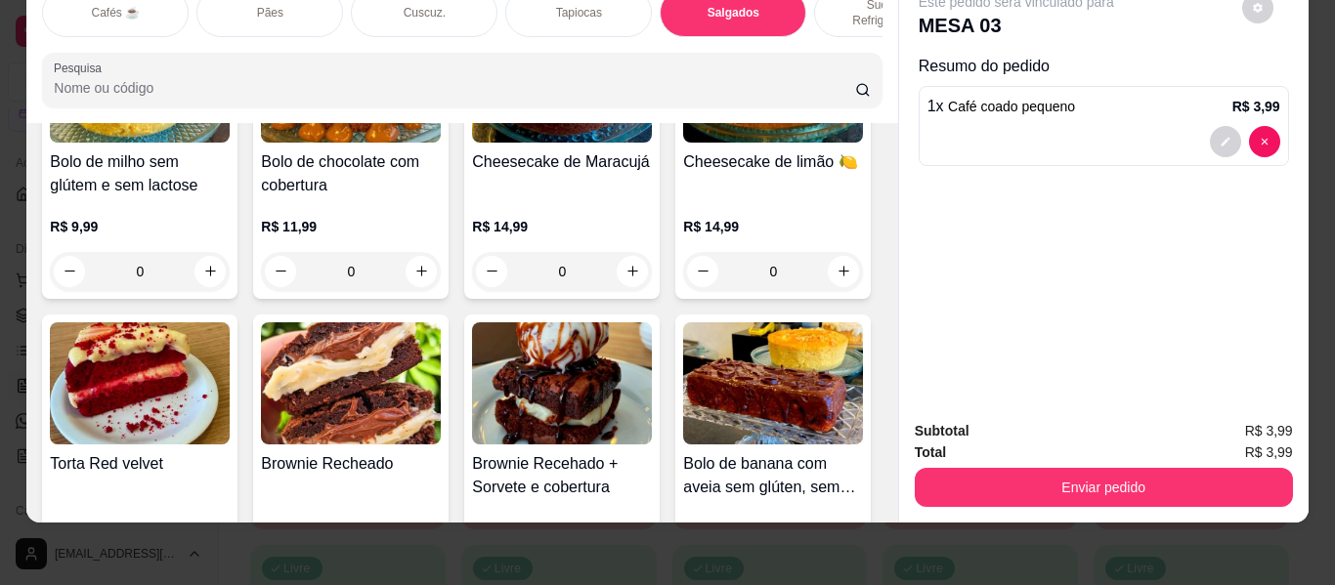
scroll to position [8633, 0]
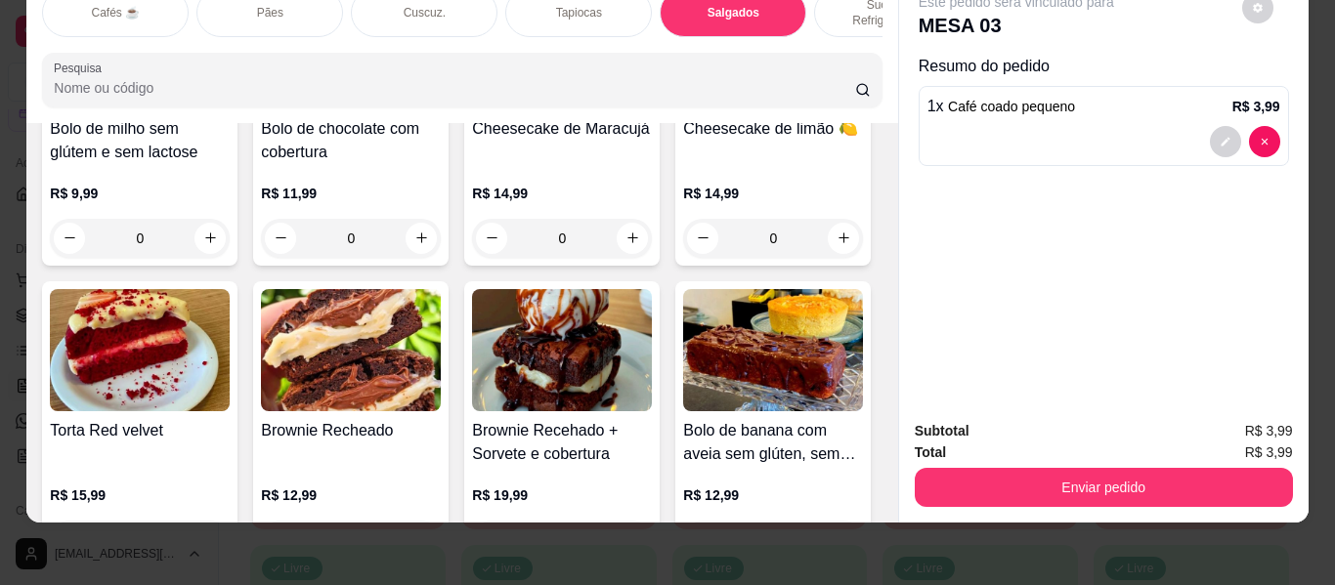
type input "1"
